Goal: Transaction & Acquisition: Purchase product/service

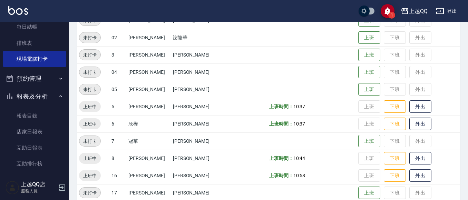
scroll to position [133, 0]
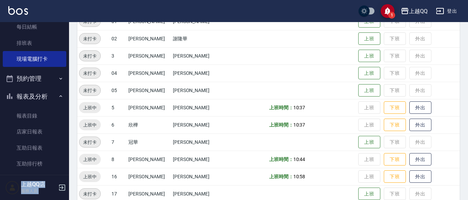
drag, startPoint x: 65, startPoint y: 64, endPoint x: 76, endPoint y: 23, distance: 42.8
click at [76, 23] on div "1 上越QQ 登出 櫃檯作業 打帳單 帳單列表 掛單列表 營業儀表板 現金收支登錄 高階收支登錄 材料自購登錄 每日結帳 排班表 現場電腦打卡 預約管理 預約…" at bounding box center [234, 73] width 468 height 413
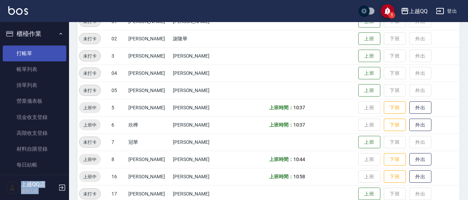
click at [32, 57] on link "打帳單" at bounding box center [34, 54] width 63 height 16
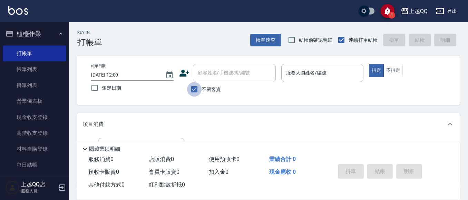
click at [192, 90] on input "不留客資" at bounding box center [194, 89] width 14 height 14
checkbox input "false"
click at [204, 76] on div "顧客姓名/手機號碼/編號 顧客姓名/手機號碼/編號" at bounding box center [234, 73] width 83 height 18
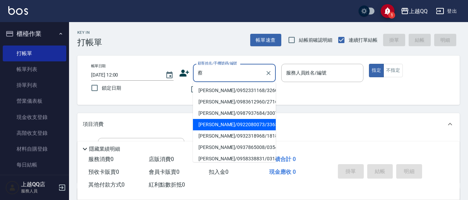
click at [213, 126] on li "[PERSON_NAME]/0922080073/3365" at bounding box center [234, 124] width 83 height 11
type input "[PERSON_NAME]/0922080073/3365"
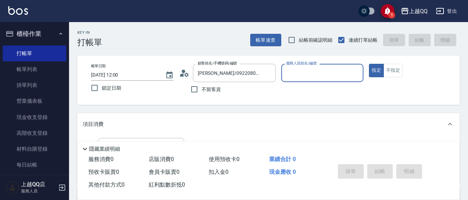
type input "[PERSON_NAME]-8"
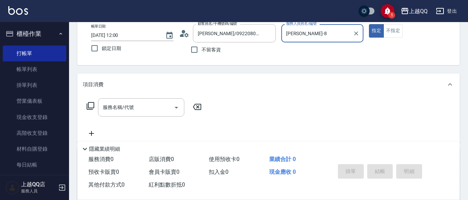
scroll to position [41, 0]
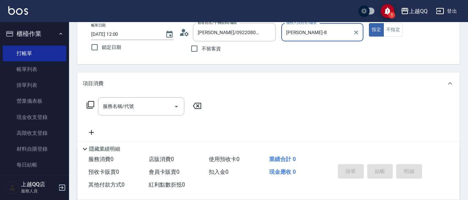
click at [91, 107] on icon at bounding box center [91, 105] width 8 height 8
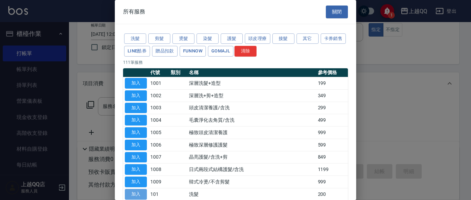
click at [143, 192] on button "加入" at bounding box center [136, 194] width 22 height 11
type input "洗髮(101)"
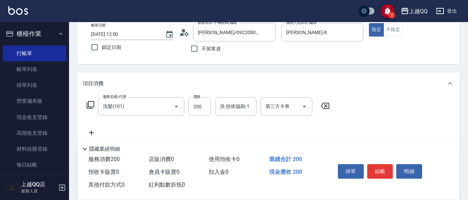
click at [91, 102] on icon at bounding box center [91, 105] width 8 height 8
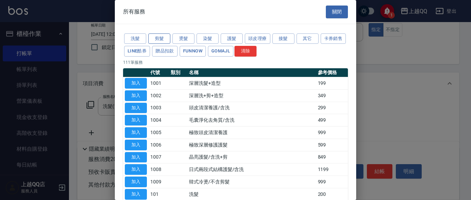
click at [160, 36] on button "剪髮" at bounding box center [159, 38] width 22 height 11
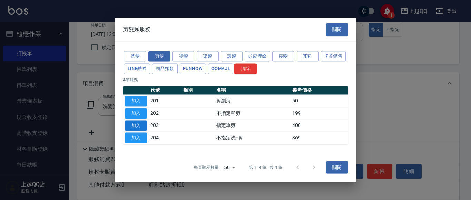
click at [131, 127] on button "加入" at bounding box center [136, 125] width 22 height 11
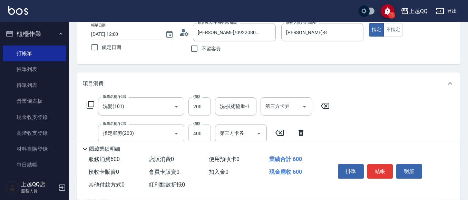
click at [205, 129] on input "400" at bounding box center [199, 133] width 22 height 19
type input "300"
click at [227, 107] on div "洗-技術協助-1 洗-技術協助-1" at bounding box center [235, 106] width 41 height 18
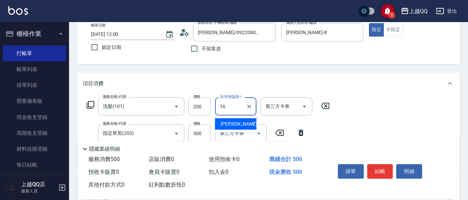
click at [235, 125] on span "[PERSON_NAME] -16" at bounding box center [241, 123] width 43 height 7
type input "[PERSON_NAME]-16"
click at [380, 171] on button "結帳" at bounding box center [380, 171] width 26 height 14
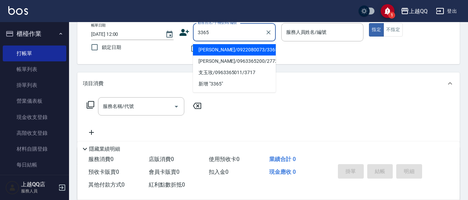
click at [208, 49] on li "[PERSON_NAME]/0922080073/3365" at bounding box center [234, 49] width 83 height 11
type input "[PERSON_NAME]/0922080073/3365"
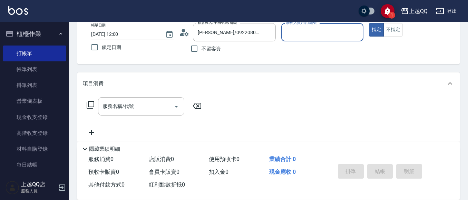
type input "[PERSON_NAME]-8"
click at [92, 103] on icon at bounding box center [90, 105] width 8 height 8
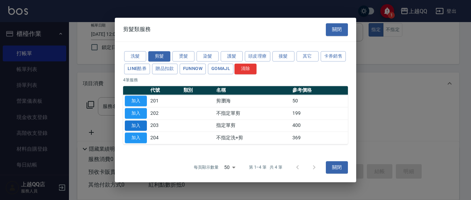
click at [144, 126] on button "加入" at bounding box center [136, 125] width 22 height 11
type input "指定單剪(203)"
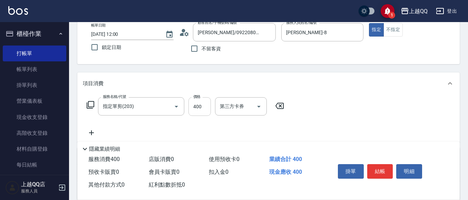
click at [202, 106] on input "400" at bounding box center [199, 106] width 22 height 19
type input "280"
click at [384, 172] on button "結帳" at bounding box center [380, 171] width 26 height 14
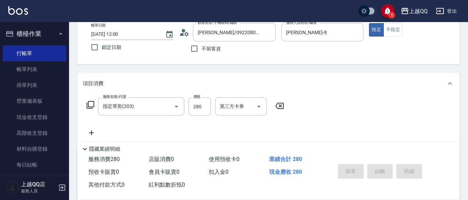
type input "[DATE] 12:01"
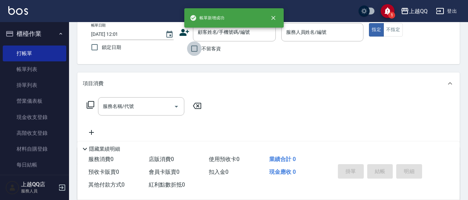
click at [192, 50] on input "不留客資" at bounding box center [194, 48] width 14 height 14
checkbox input "true"
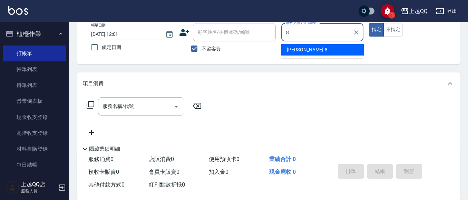
type input "[PERSON_NAME]-8"
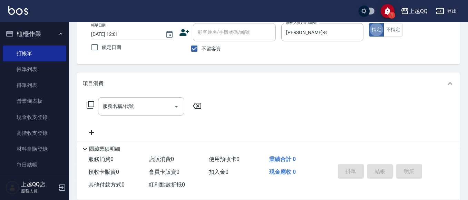
type button "true"
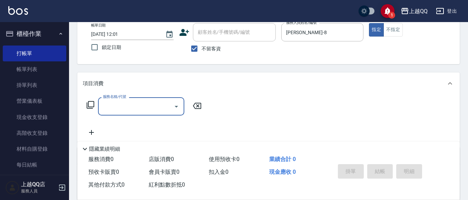
click at [94, 104] on icon at bounding box center [91, 105] width 8 height 8
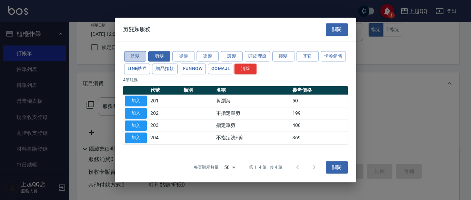
click at [142, 56] on button "洗髮" at bounding box center [135, 56] width 22 height 11
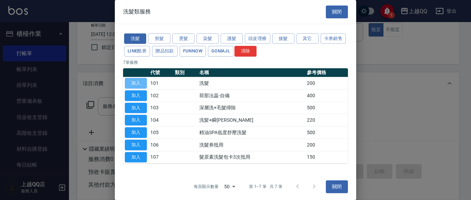
drag, startPoint x: 136, startPoint y: 82, endPoint x: 125, endPoint y: 80, distance: 11.2
click at [137, 82] on button "加入" at bounding box center [136, 83] width 22 height 11
type input "洗髮(101)"
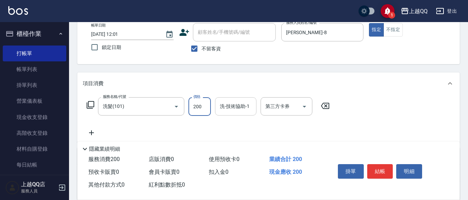
drag, startPoint x: 207, startPoint y: 109, endPoint x: 228, endPoint y: 109, distance: 21.7
click at [207, 109] on input "200" at bounding box center [199, 106] width 22 height 19
type input "230"
click at [238, 107] on div "洗-技術協助-1 洗-技術協助-1" at bounding box center [235, 106] width 41 height 18
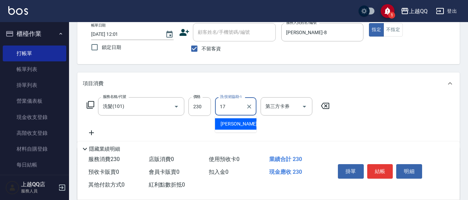
click at [231, 123] on span "心佑 -17" at bounding box center [241, 123] width 43 height 7
type input "心佑-17"
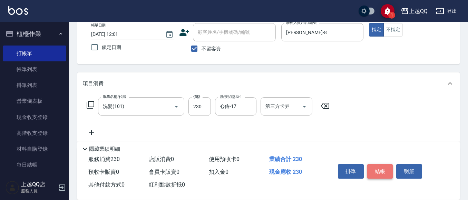
click at [375, 168] on button "結帳" at bounding box center [380, 171] width 26 height 14
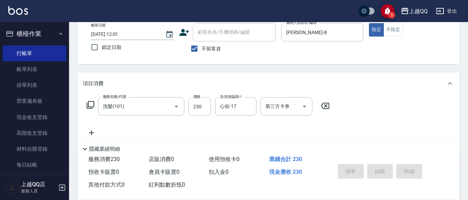
type input "[DATE] 12:33"
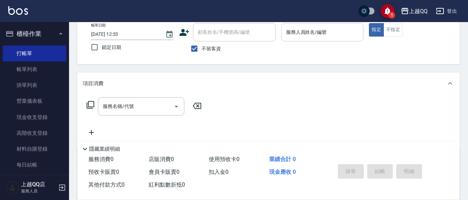
click at [299, 32] on div "服務人員姓名/編號 服務人員姓名/編號" at bounding box center [322, 32] width 82 height 18
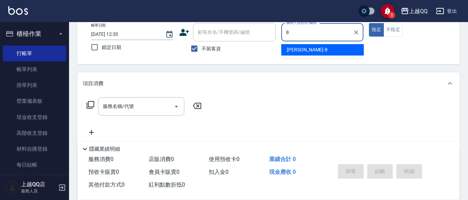
type input "[PERSON_NAME]-8"
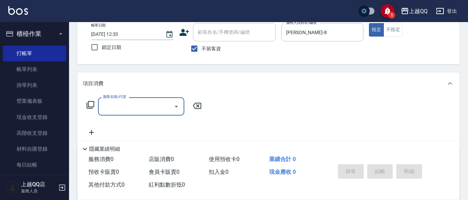
click at [90, 105] on icon at bounding box center [90, 105] width 8 height 8
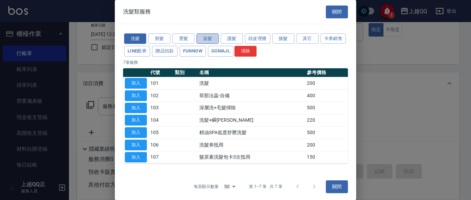
click at [209, 39] on button "染髮" at bounding box center [208, 38] width 22 height 11
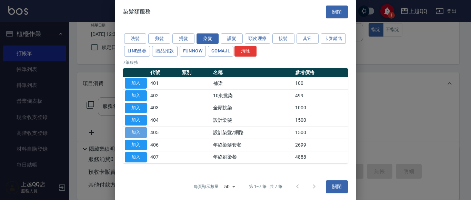
click at [141, 135] on button "加入" at bounding box center [136, 132] width 22 height 11
type input "設計染髮/網路(405)"
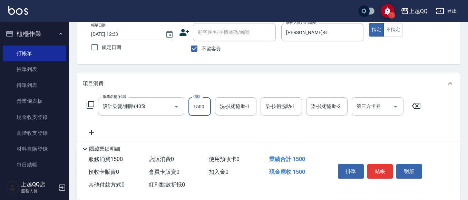
click at [206, 109] on input "1500" at bounding box center [199, 106] width 22 height 19
type input "1399"
click at [224, 111] on input "洗-技術協助-1" at bounding box center [235, 106] width 35 height 12
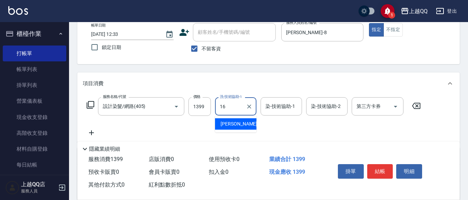
click at [252, 121] on div "[PERSON_NAME] -16" at bounding box center [235, 123] width 41 height 11
type input "[PERSON_NAME]-16"
click at [270, 112] on input "染-技術協助-1" at bounding box center [280, 106] width 35 height 12
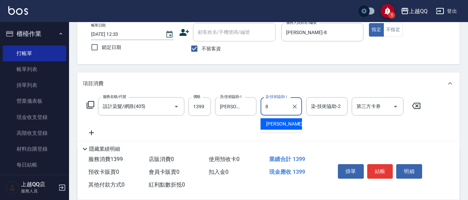
click at [274, 126] on span "[PERSON_NAME] -8" at bounding box center [286, 123] width 41 height 7
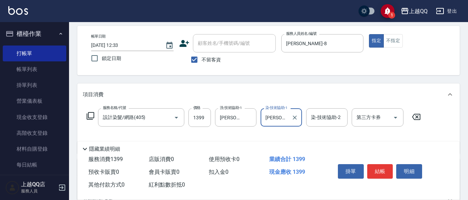
scroll to position [36, 0]
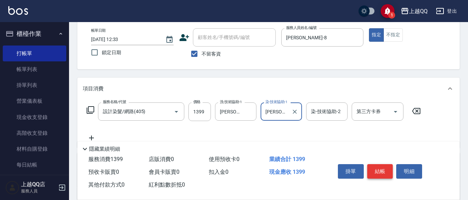
type input "[PERSON_NAME]-8"
click at [383, 164] on button "結帳" at bounding box center [380, 171] width 26 height 14
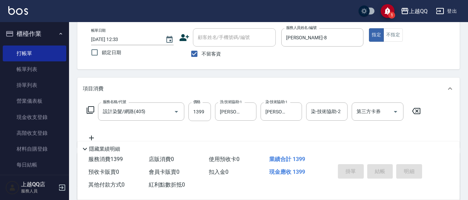
type input "[DATE] 12:58"
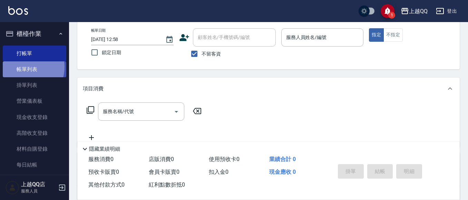
click at [23, 67] on link "帳單列表" at bounding box center [34, 69] width 63 height 16
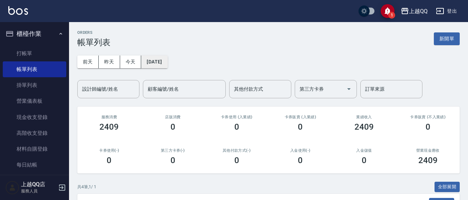
click at [167, 62] on button "[DATE]" at bounding box center [154, 62] width 26 height 13
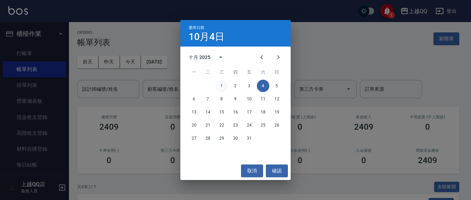
click at [224, 86] on button "1" at bounding box center [222, 86] width 12 height 12
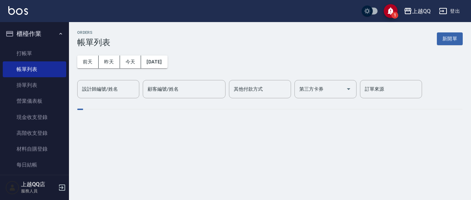
click at [118, 86] on div "設計師編號/姓名 設計師編號/姓名" at bounding box center [108, 89] width 62 height 18
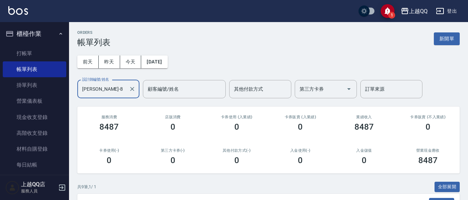
scroll to position [211, 0]
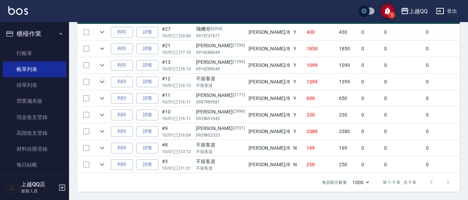
type input "[PERSON_NAME]-8"
click at [100, 78] on icon "expand row" at bounding box center [102, 82] width 8 height 8
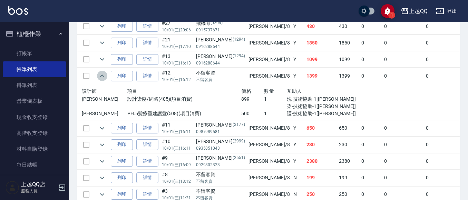
click at [99, 76] on icon "expand row" at bounding box center [102, 76] width 8 height 8
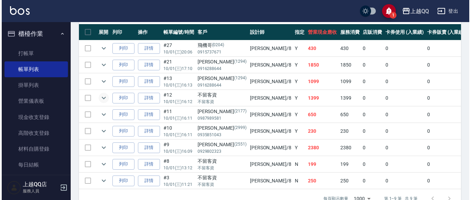
scroll to position [6, 0]
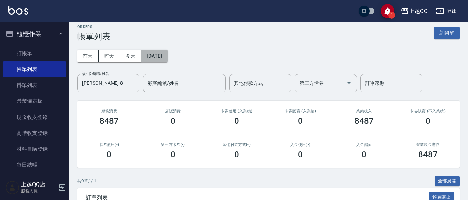
click at [164, 57] on button "[DATE]" at bounding box center [154, 56] width 26 height 13
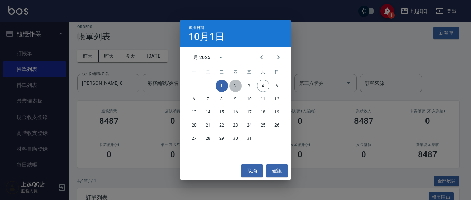
click at [236, 84] on button "2" at bounding box center [235, 86] width 12 height 12
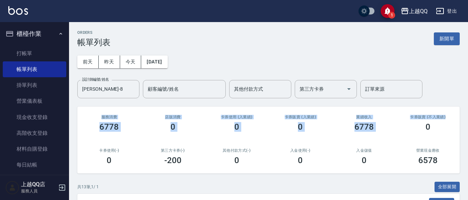
drag, startPoint x: 467, startPoint y: 61, endPoint x: 461, endPoint y: 83, distance: 23.3
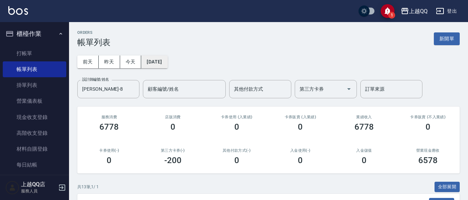
click at [163, 63] on button "[DATE]" at bounding box center [154, 62] width 26 height 13
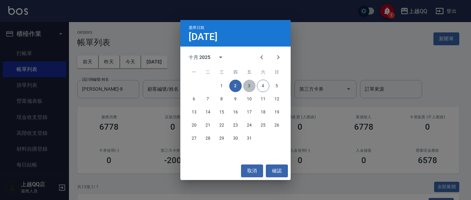
click at [248, 84] on button "3" at bounding box center [249, 86] width 12 height 12
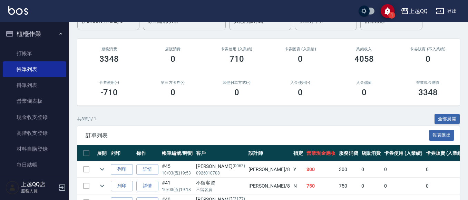
scroll to position [195, 0]
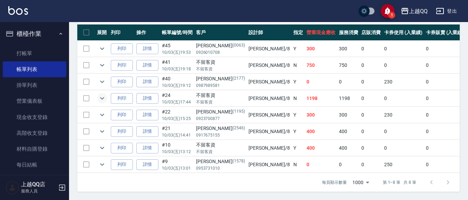
click at [102, 94] on icon "expand row" at bounding box center [102, 98] width 8 height 8
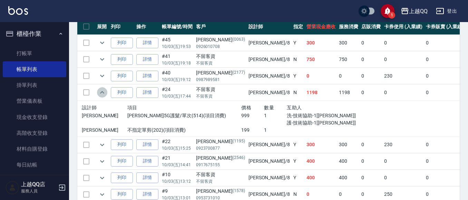
click at [102, 91] on icon "expand row" at bounding box center [102, 92] width 8 height 8
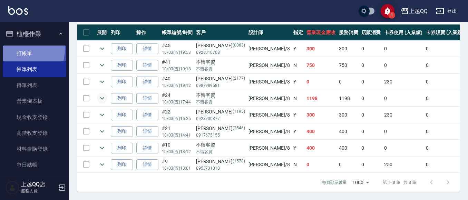
click at [19, 49] on link "打帳單" at bounding box center [34, 54] width 63 height 16
